Goal: Navigation & Orientation: Find specific page/section

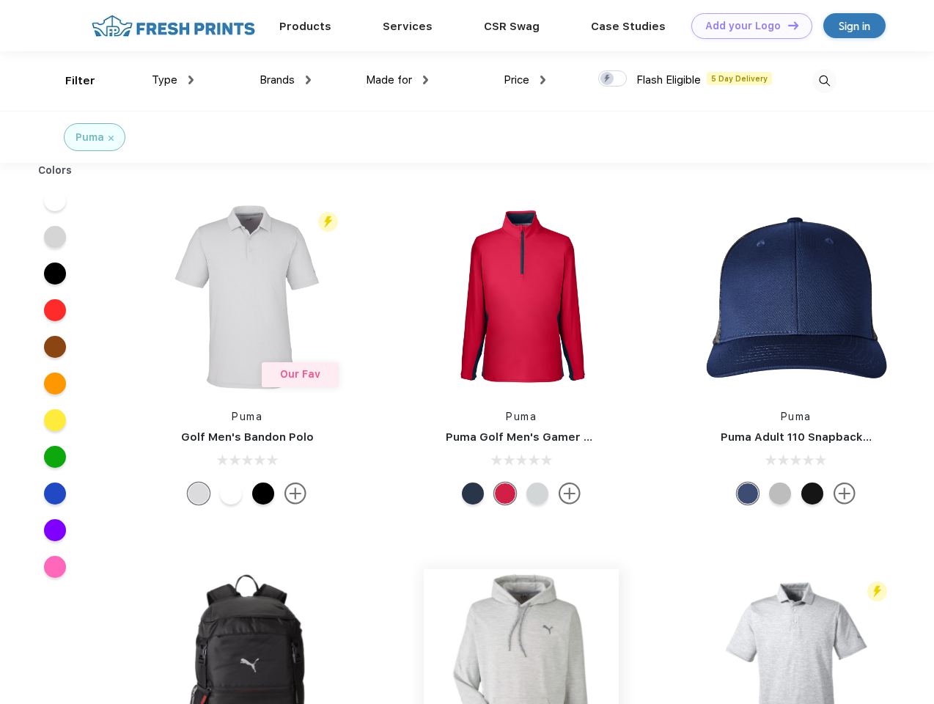
scroll to position [1, 0]
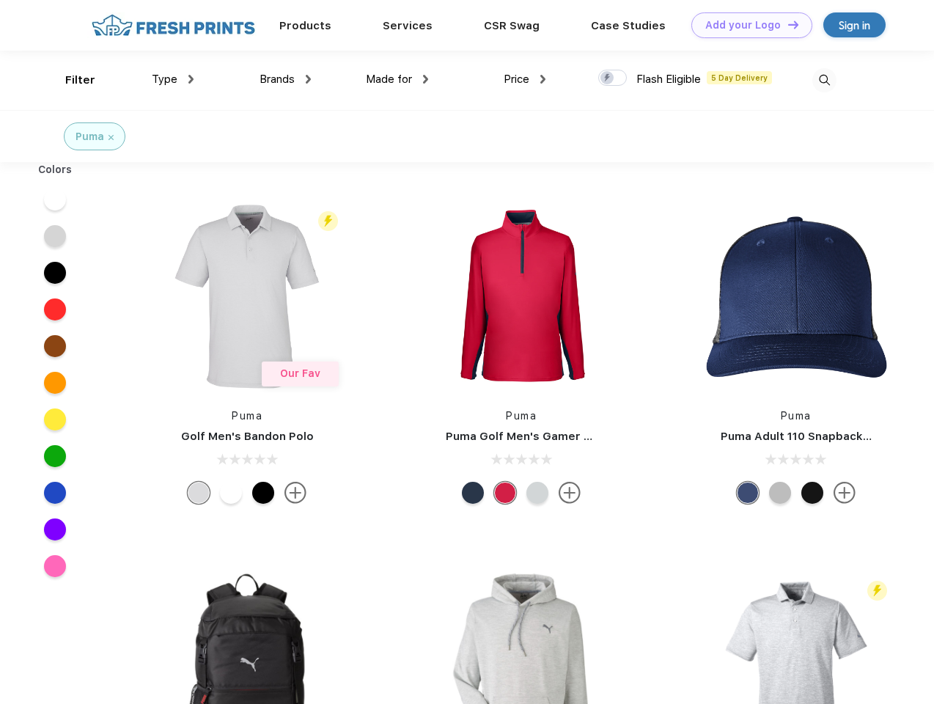
click at [746, 25] on link "Add your Logo Design Tool" at bounding box center [751, 25] width 121 height 26
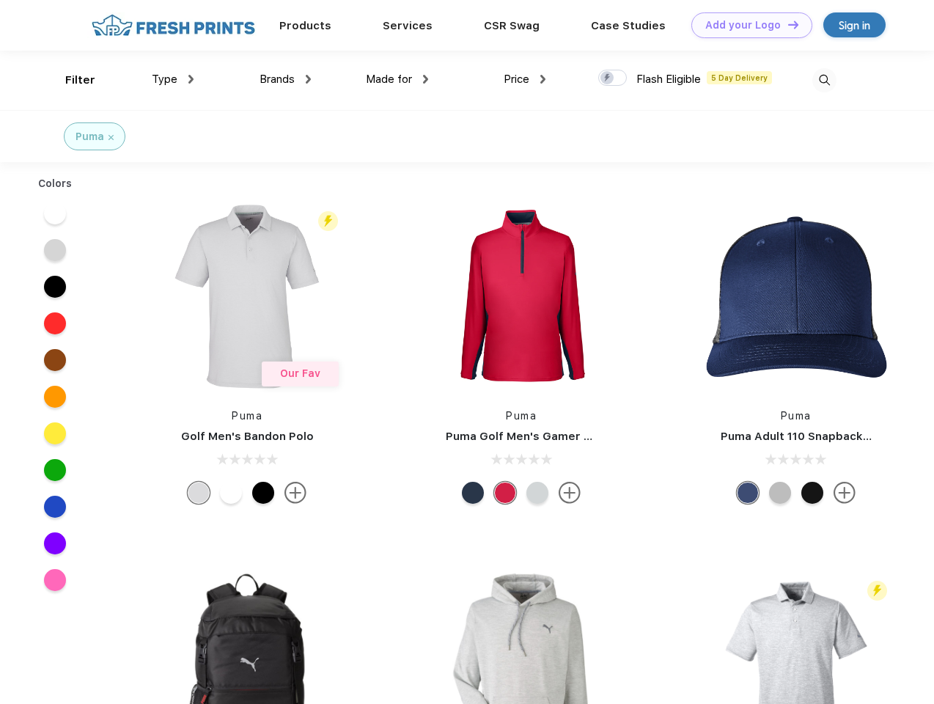
click at [0, 0] on div "Design Tool" at bounding box center [0, 0] width 0 height 0
click at [787, 24] on link "Add your Logo Design Tool" at bounding box center [751, 25] width 121 height 26
click at [70, 80] on div "Filter" at bounding box center [80, 80] width 30 height 17
click at [173, 79] on span "Type" at bounding box center [165, 79] width 26 height 13
click at [285, 79] on span "Brands" at bounding box center [277, 79] width 35 height 13
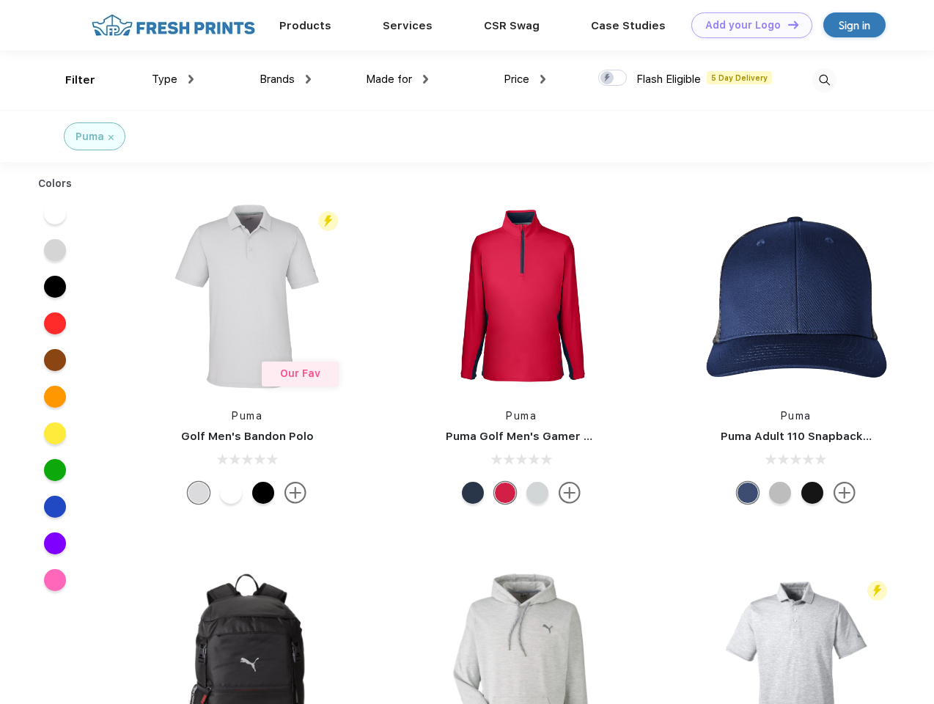
click at [397, 79] on span "Made for" at bounding box center [389, 79] width 46 height 13
click at [525, 79] on span "Price" at bounding box center [517, 79] width 26 height 13
click at [613, 78] on div at bounding box center [612, 78] width 29 height 16
click at [608, 78] on input "checkbox" at bounding box center [603, 74] width 10 height 10
click at [824, 80] on img at bounding box center [824, 80] width 24 height 24
